Goal: Complete application form

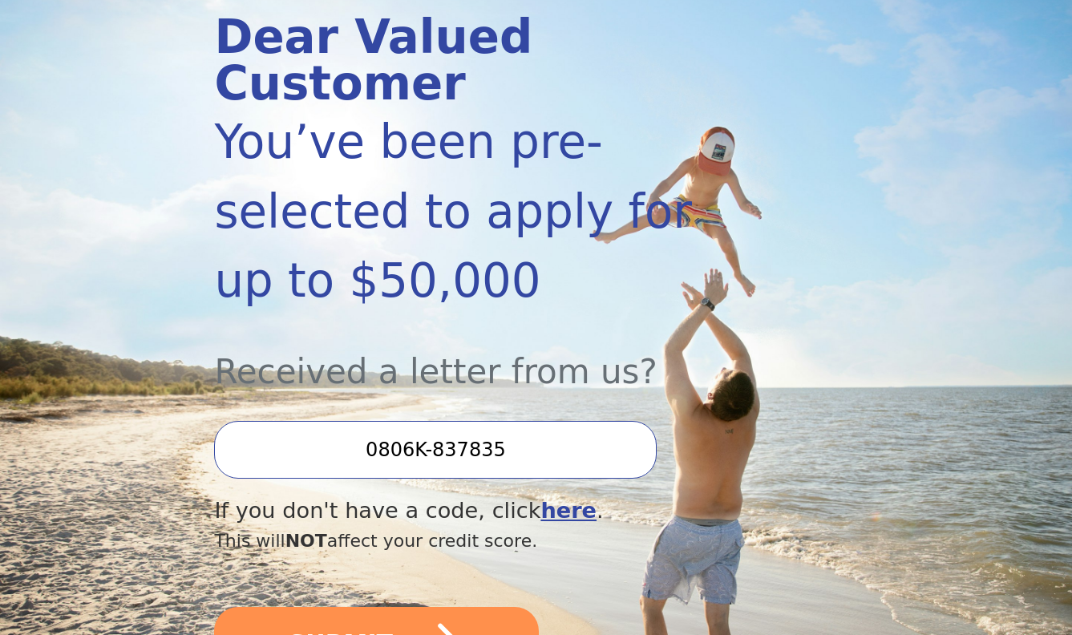
scroll to position [245, 0]
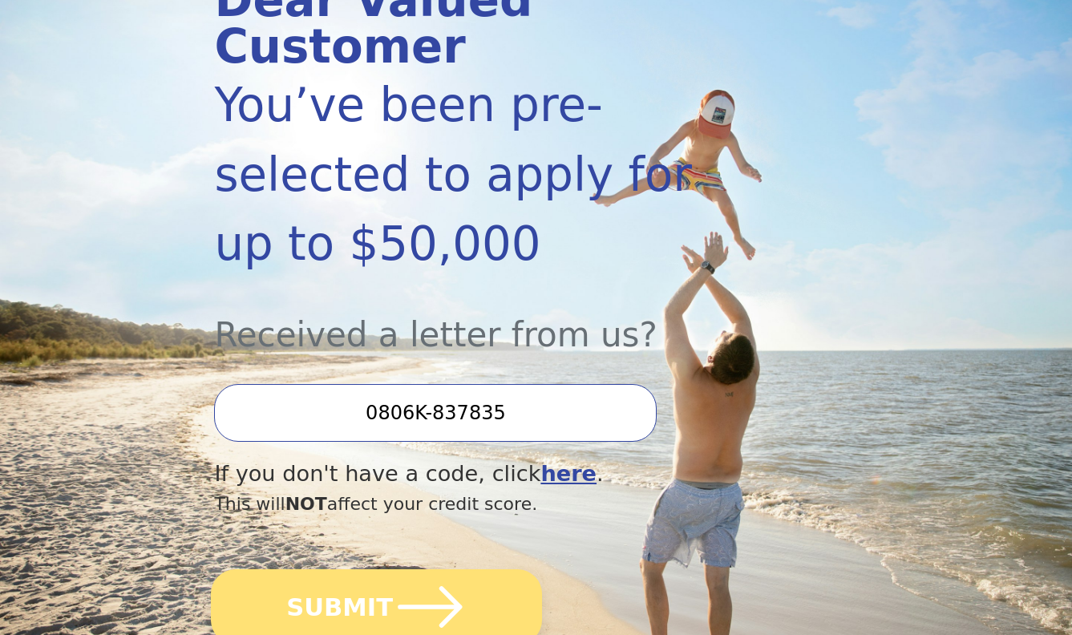
click at [334, 569] on button "SUBMIT" at bounding box center [376, 606] width 331 height 75
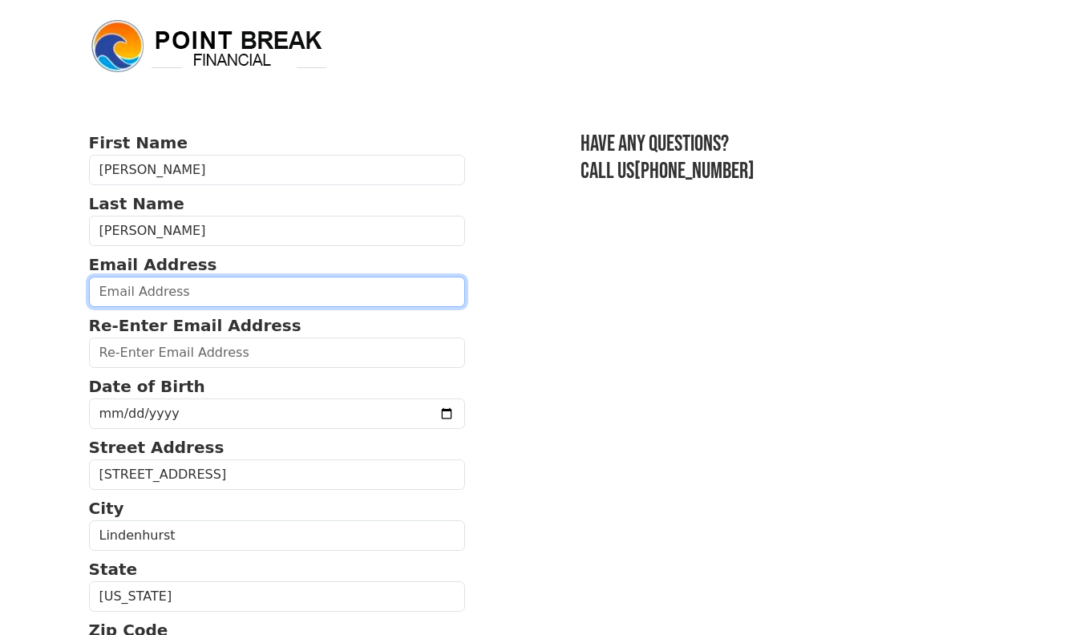
click at [160, 294] on input "email" at bounding box center [277, 292] width 377 height 30
type input "[EMAIL_ADDRESS][DOMAIN_NAME]"
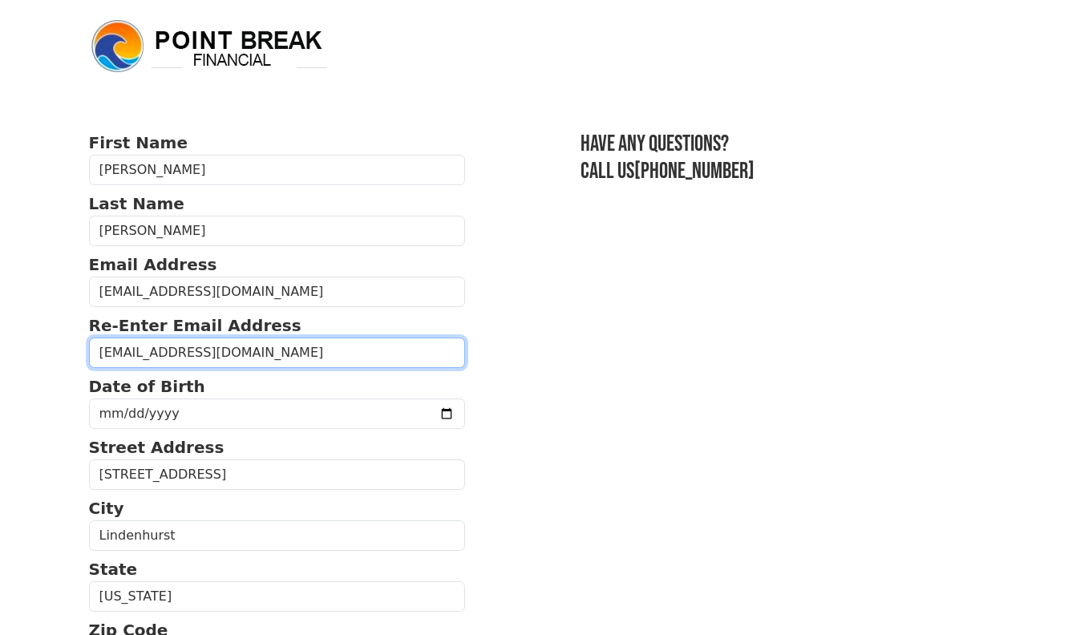
type input "[EMAIL_ADDRESS][DOMAIN_NAME]"
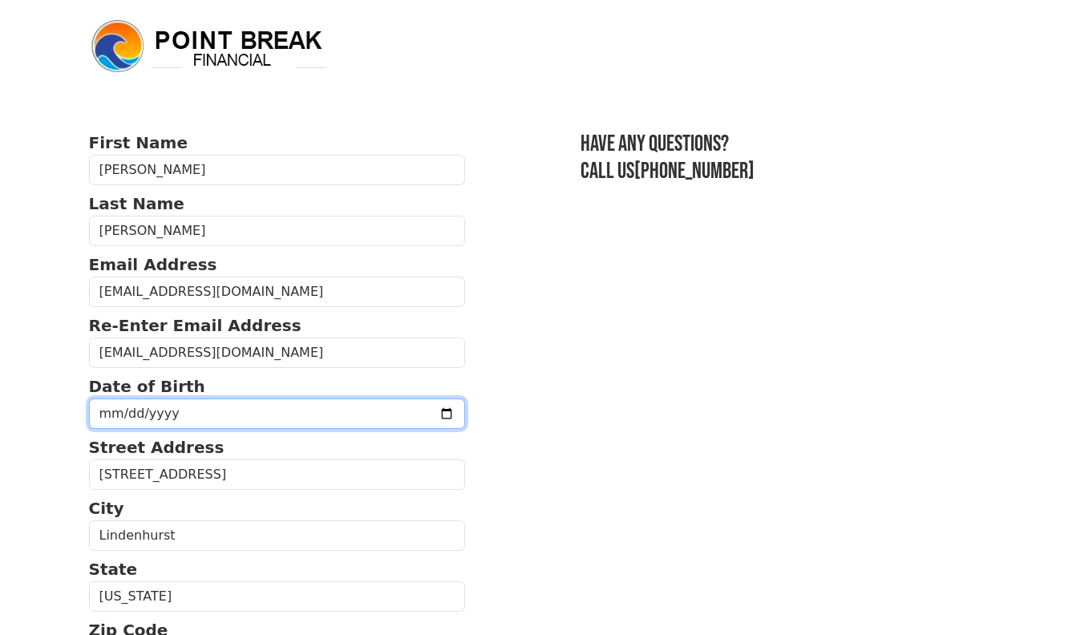
type input "[DATE]"
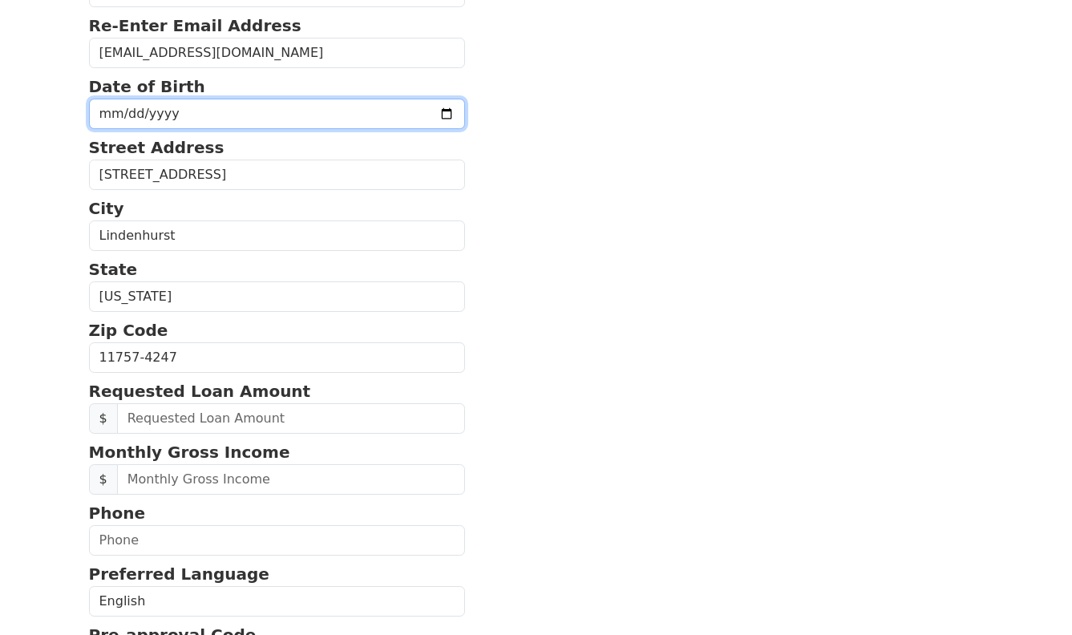
scroll to position [327, 0]
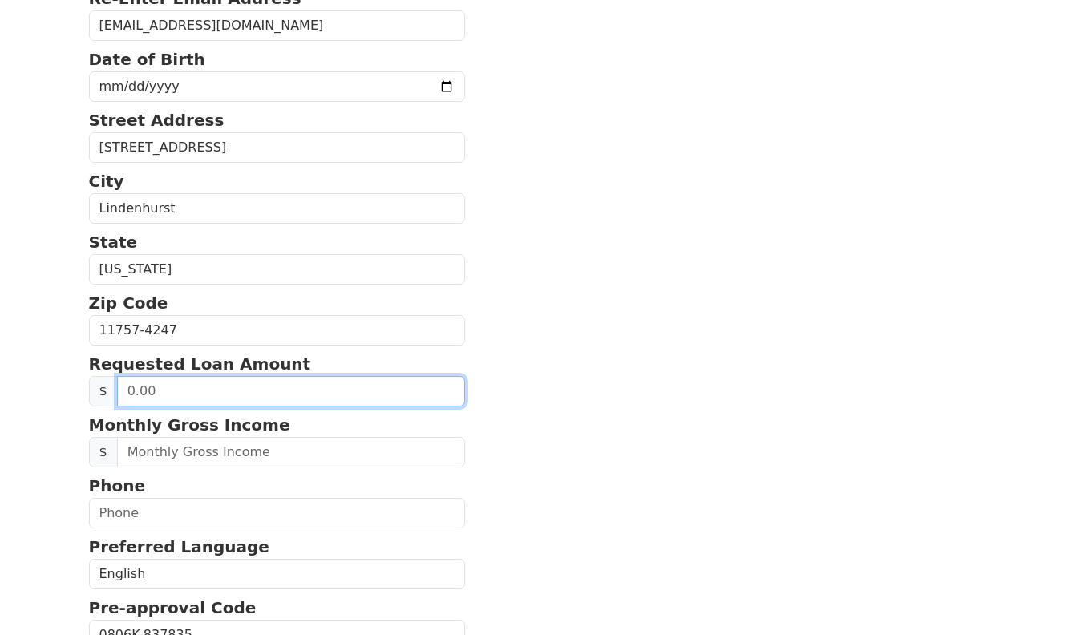
click at [233, 391] on input "text" at bounding box center [291, 391] width 349 height 30
type input "25,000.00"
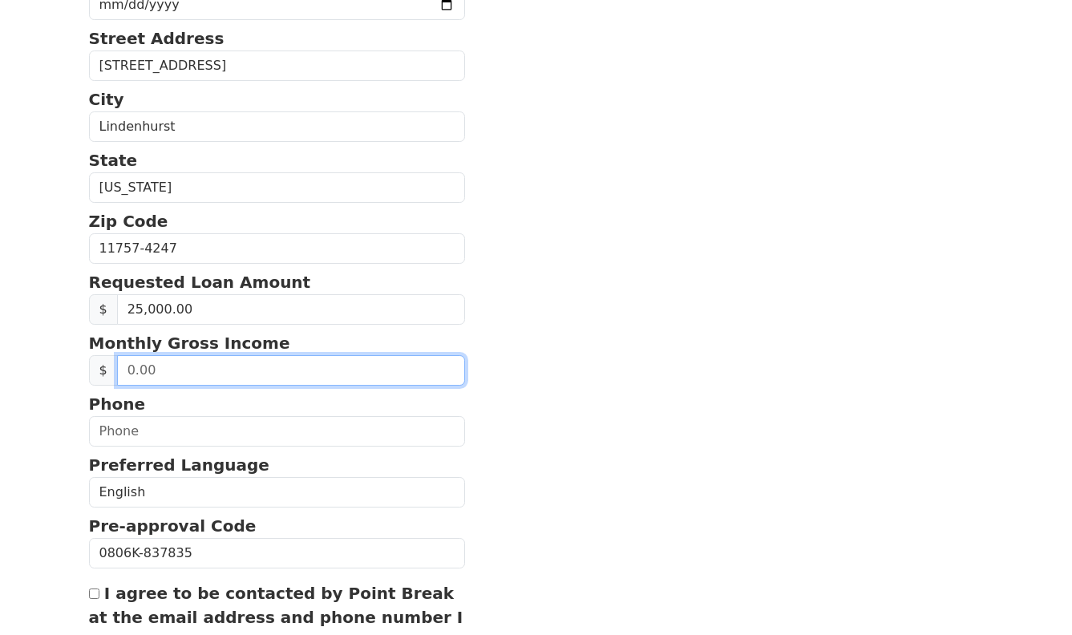
click at [193, 369] on input "text" at bounding box center [291, 370] width 349 height 30
type input "4.00"
type input "6,250.00"
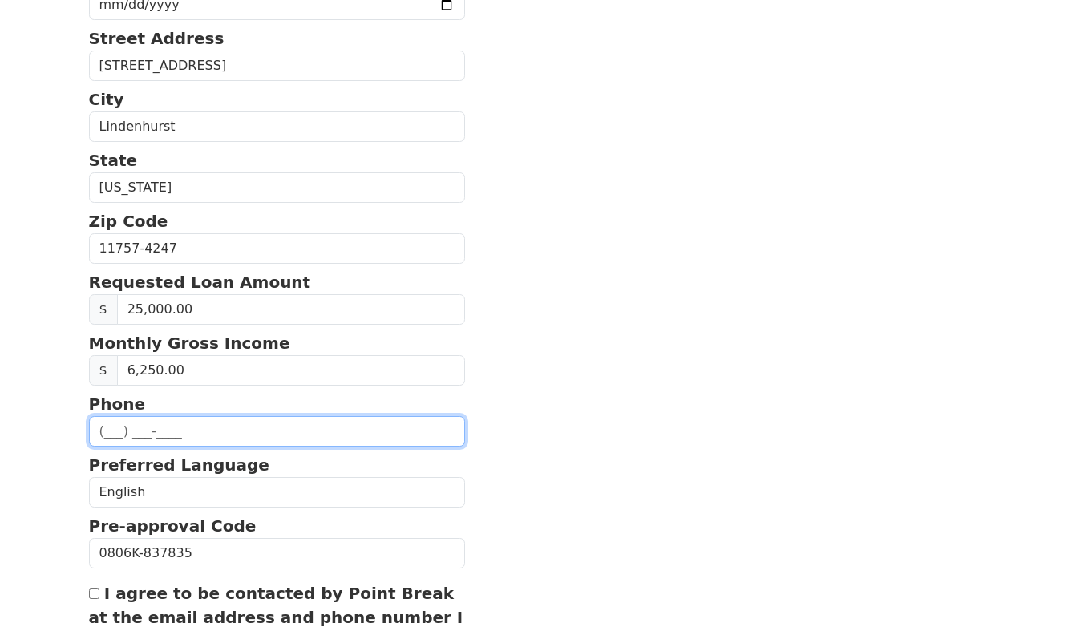
click at [136, 431] on input "text" at bounding box center [277, 431] width 377 height 30
type input "[PHONE_NUMBER]"
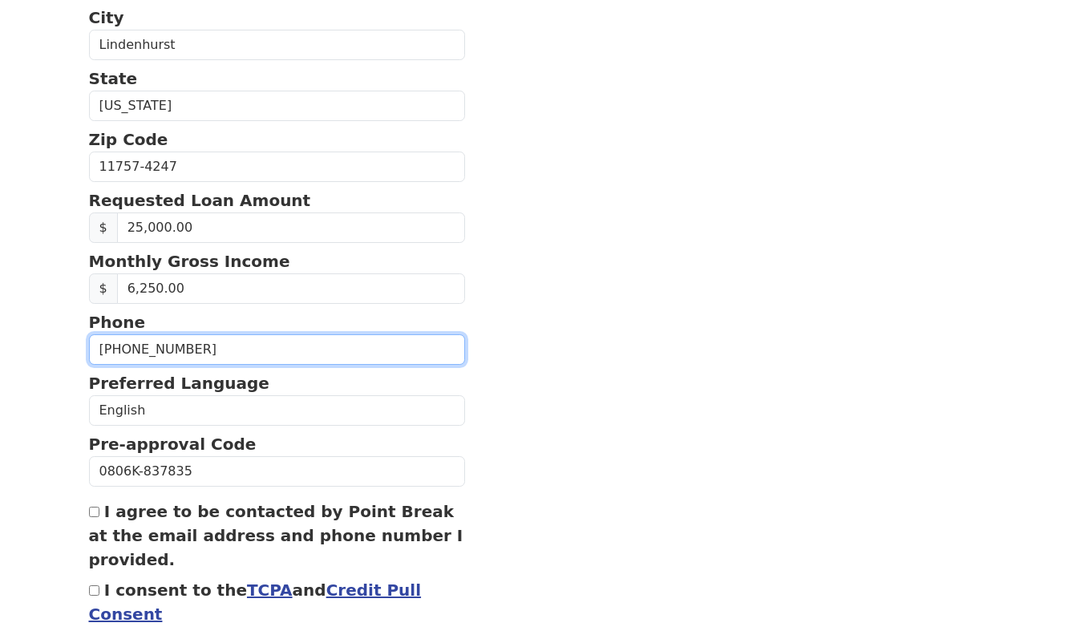
scroll to position [573, 0]
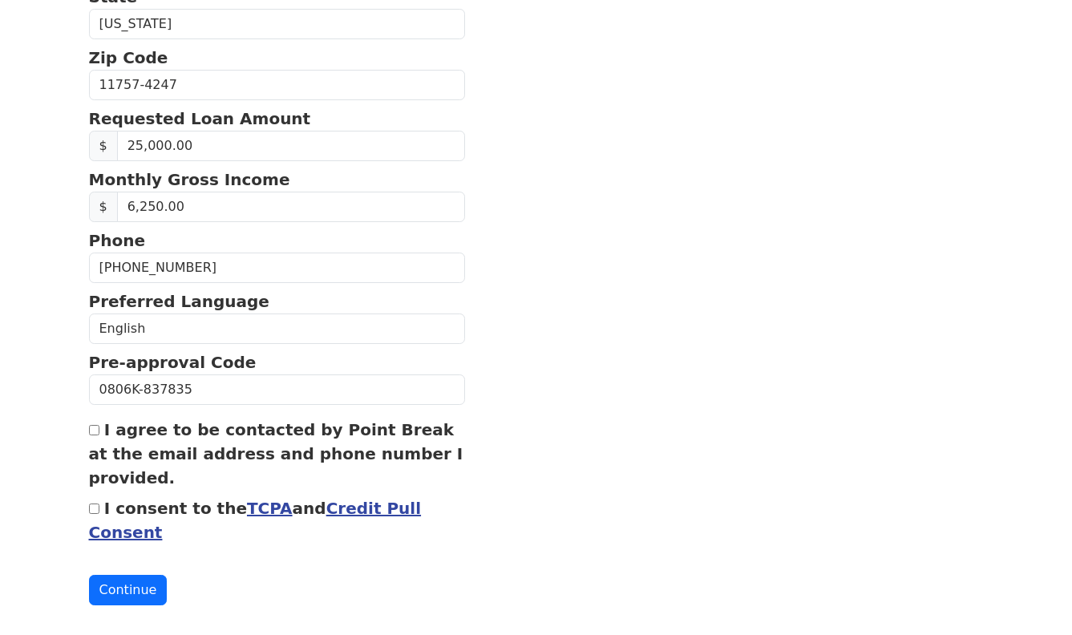
click at [98, 431] on input "I agree to be contacted by Point Break at the email address and phone number I …" at bounding box center [94, 430] width 10 height 10
checkbox input "true"
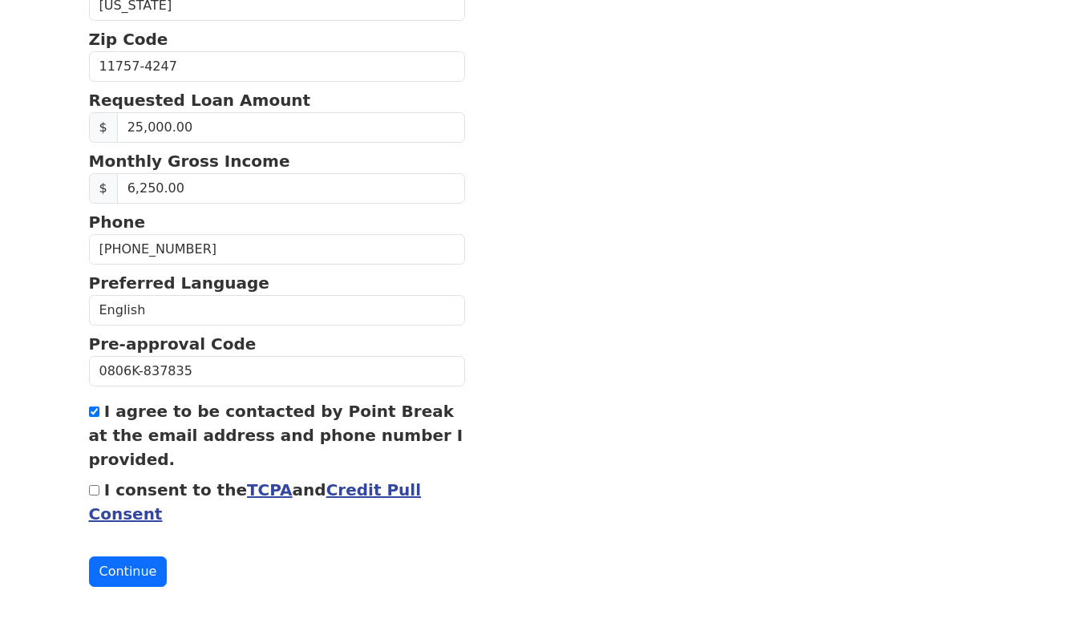
click at [92, 492] on input "I consent to the TCPA and Credit Pull Consent" at bounding box center [94, 490] width 10 height 10
checkbox input "true"
click at [109, 568] on button "Continue" at bounding box center [128, 571] width 79 height 30
